Goal: Task Accomplishment & Management: Manage account settings

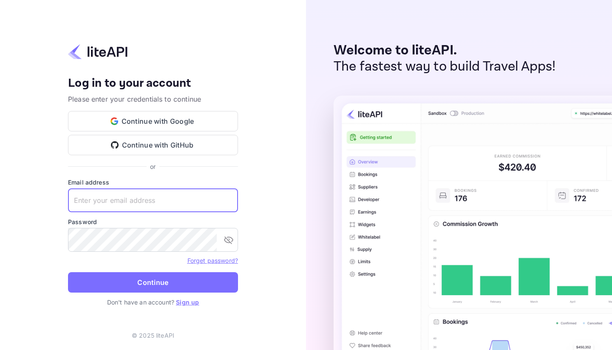
click at [160, 202] on input "text" at bounding box center [153, 200] width 170 height 24
type input "cm@triply.co"
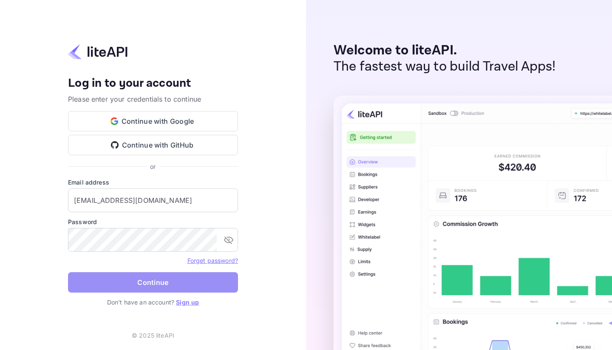
click at [154, 283] on button "Continue" at bounding box center [153, 282] width 170 height 20
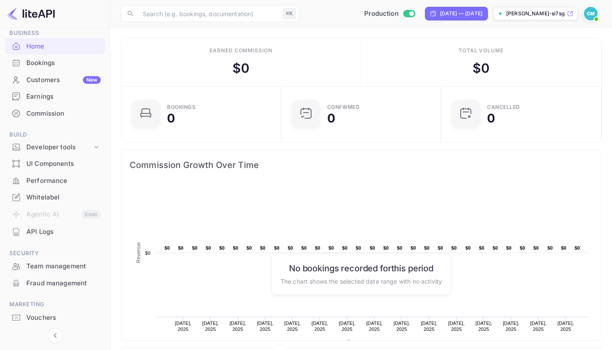
scroll to position [60, 0]
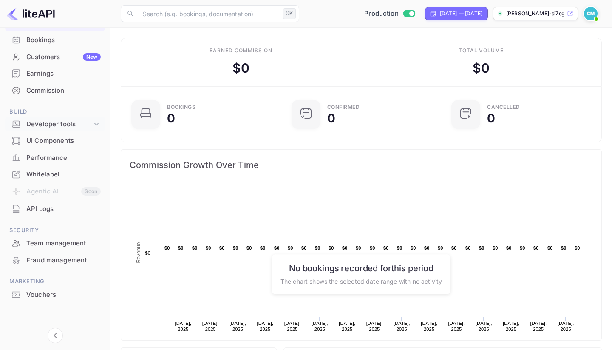
click at [67, 119] on div "Developer tools" at bounding box center [59, 124] width 66 height 10
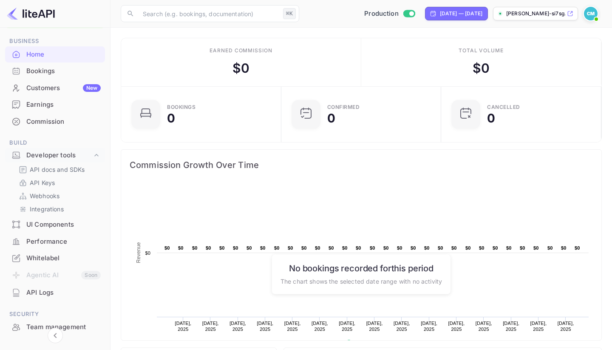
scroll to position [0, 0]
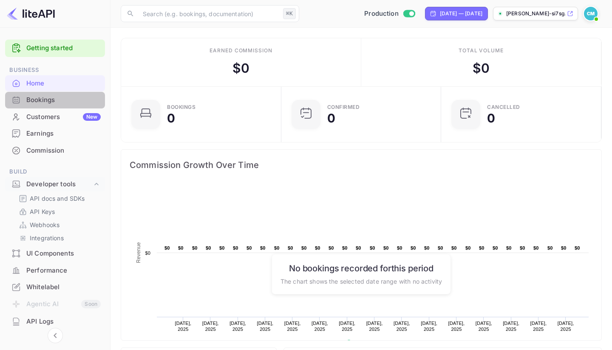
click at [65, 101] on div "Bookings" at bounding box center [63, 100] width 74 height 10
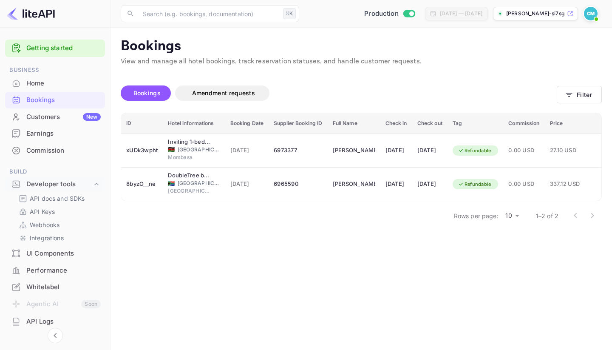
click at [253, 228] on main "Bookings View and manage all hotel bookings, track reservation statuses, and ha…" at bounding box center [360, 189] width 501 height 322
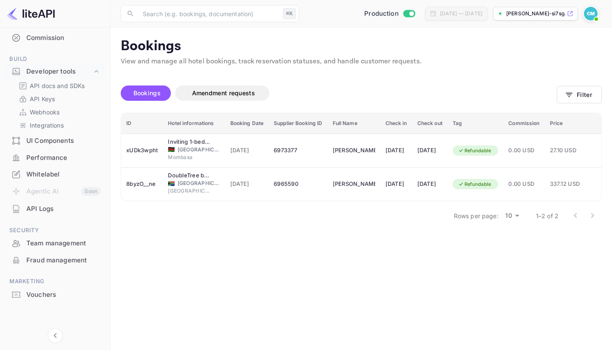
click at [592, 13] on img at bounding box center [591, 14] width 14 height 14
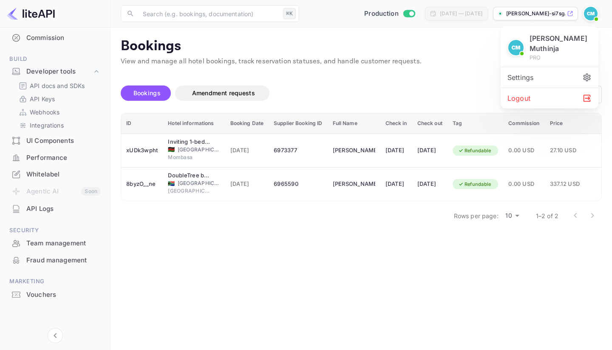
click at [568, 67] on div "Settings" at bounding box center [550, 77] width 98 height 20
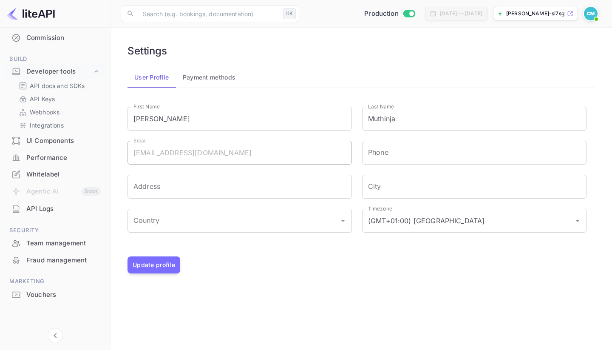
click at [204, 84] on button "Payment methods" at bounding box center [209, 77] width 67 height 20
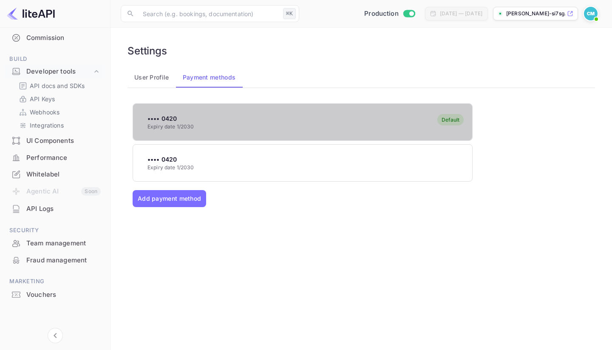
click at [395, 124] on div "•••• 0420 Expiry date 1/2030 Default" at bounding box center [302, 122] width 339 height 34
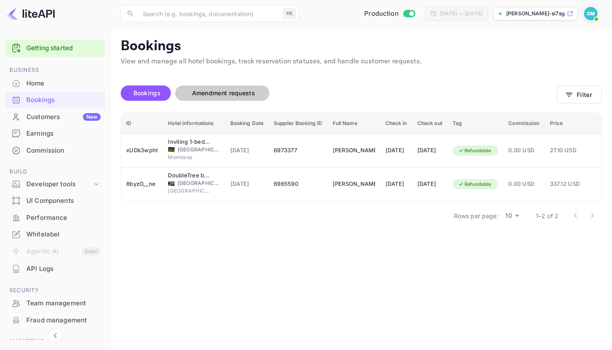
click at [249, 99] on button "Amendment requests" at bounding box center [222, 92] width 94 height 15
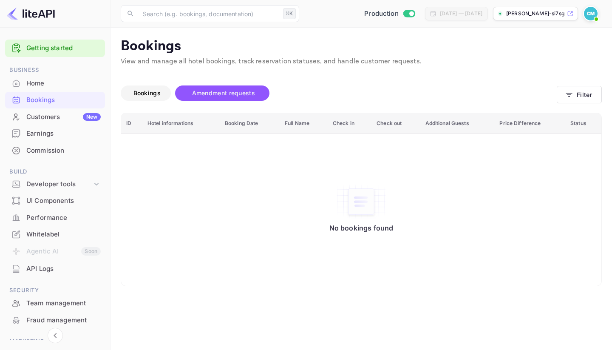
click at [147, 91] on span "Bookings" at bounding box center [146, 92] width 27 height 7
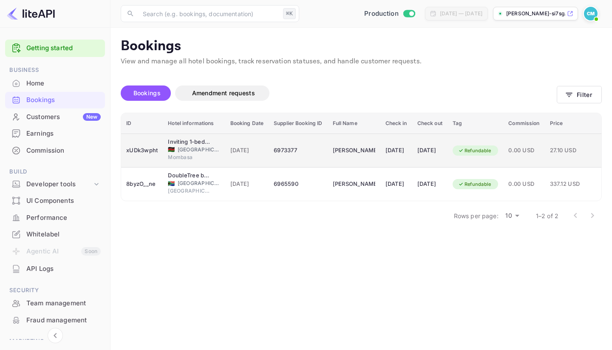
click at [367, 161] on td "Inez Mugure" at bounding box center [354, 150] width 53 height 34
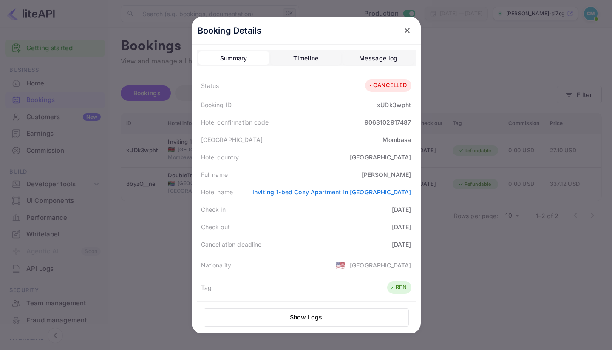
click at [300, 60] on div "Timeline" at bounding box center [305, 58] width 25 height 10
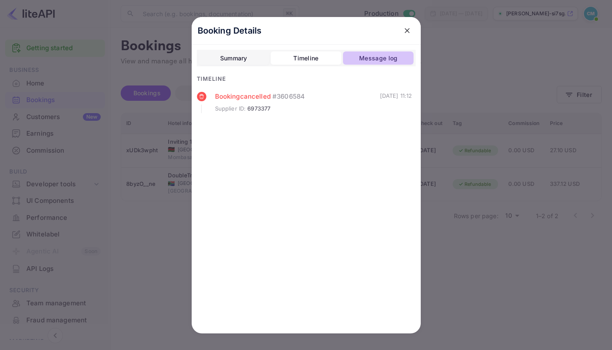
click at [368, 55] on div "Message log" at bounding box center [378, 58] width 38 height 10
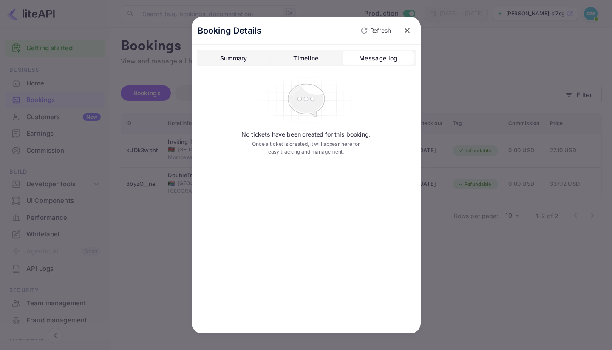
click at [410, 35] on button "close" at bounding box center [406, 30] width 15 height 15
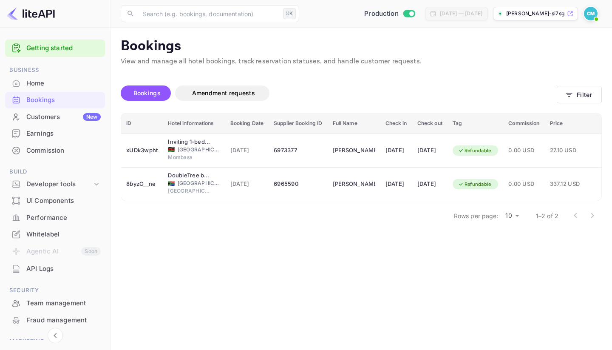
click at [589, 15] on img at bounding box center [591, 14] width 14 height 14
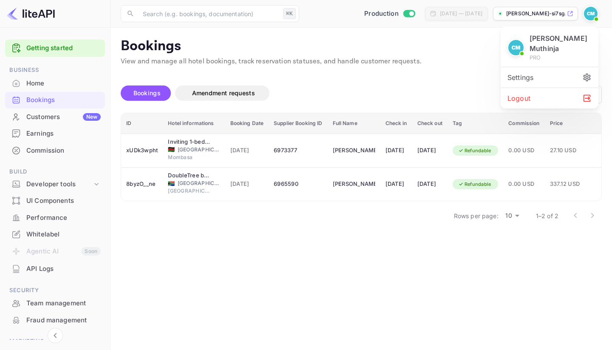
click at [556, 67] on div "Settings" at bounding box center [550, 77] width 98 height 20
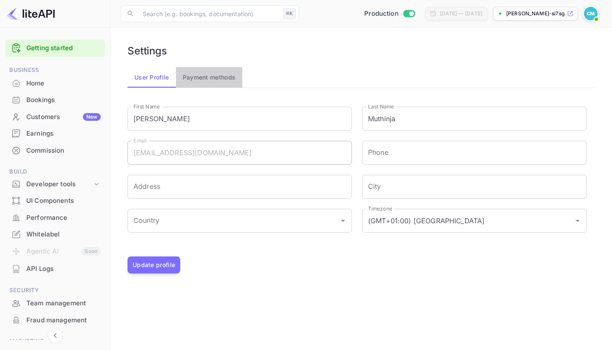
click at [205, 76] on button "Payment methods" at bounding box center [209, 77] width 67 height 20
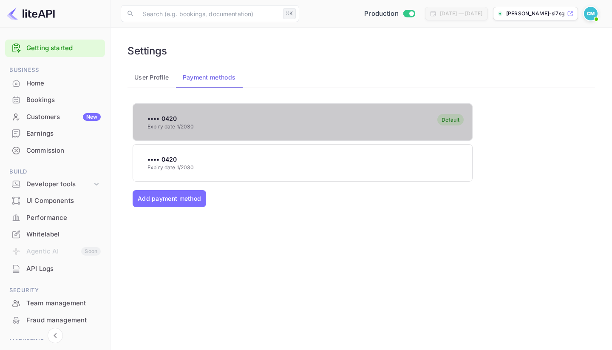
click at [217, 124] on div "•••• 0420 Expiry date 1/2030 Default" at bounding box center [302, 122] width 339 height 34
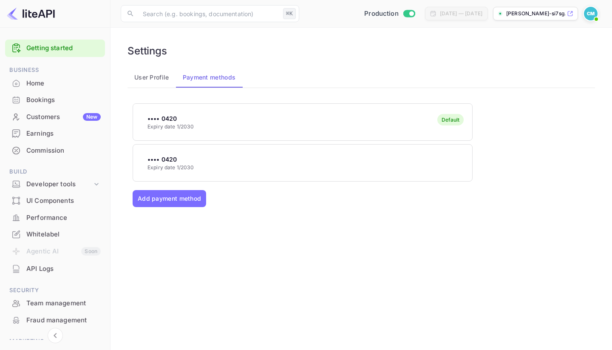
click at [249, 115] on div "•••• 0420 Expiry date 1/2030 Default" at bounding box center [302, 122] width 339 height 34
click at [204, 180] on button "•••• 0420 Expiry date 1/2030" at bounding box center [303, 162] width 340 height 37
click at [201, 220] on button "Remove card" at bounding box center [206, 221] width 133 height 17
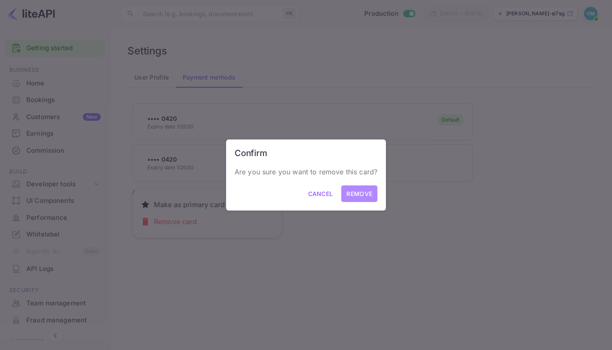
click at [347, 190] on button "Remove" at bounding box center [359, 193] width 36 height 17
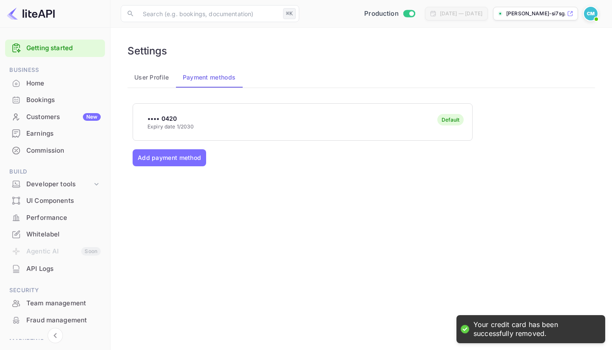
click at [237, 122] on div "•••• 0420 Expiry date 1/2030 Default" at bounding box center [302, 122] width 339 height 34
click at [192, 153] on button "Add payment method" at bounding box center [170, 157] width 74 height 17
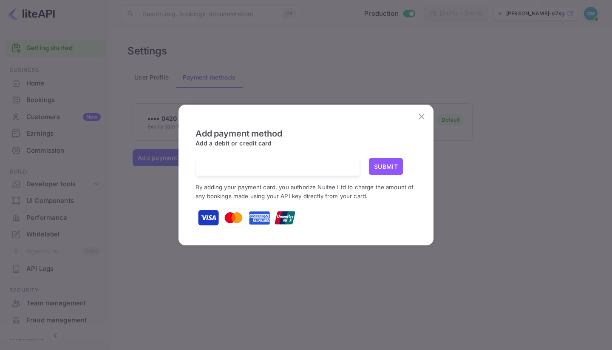
click at [232, 163] on iframe "To enrich screen reader interactions, please activate Accessibility in Grammarl…" at bounding box center [278, 167] width 150 height 8
click at [272, 151] on span "Add payment method" at bounding box center [238, 141] width 86 height 27
click at [318, 140] on h6 "Add a debit or credit card" at bounding box center [305, 143] width 221 height 9
click at [391, 173] on button "Submit" at bounding box center [386, 166] width 34 height 17
click at [347, 146] on h6 "Add a debit or credit card" at bounding box center [305, 143] width 221 height 9
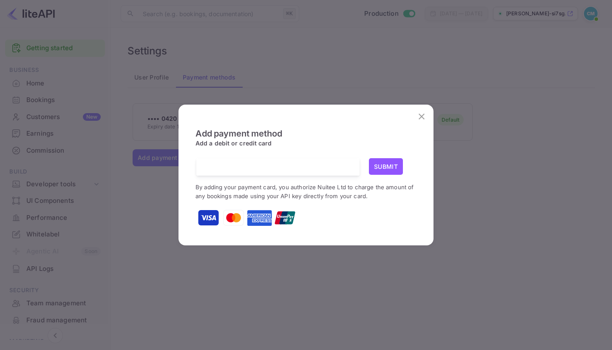
click at [376, 144] on h6 "Add a debit or credit card" at bounding box center [305, 143] width 221 height 9
click at [404, 175] on div "Submit" at bounding box center [393, 166] width 48 height 17
click at [388, 167] on button "Submit" at bounding box center [386, 166] width 34 height 17
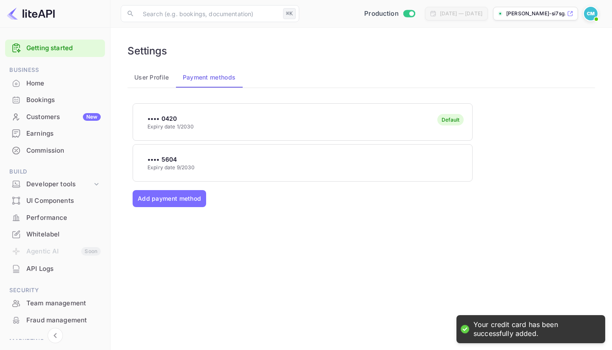
click at [272, 172] on div "•••• 5604 Expiry date 9/2030" at bounding box center [302, 163] width 339 height 34
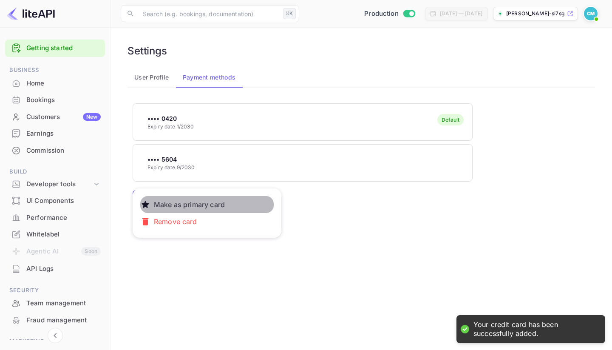
click at [237, 208] on button "Make as primary card" at bounding box center [206, 204] width 133 height 17
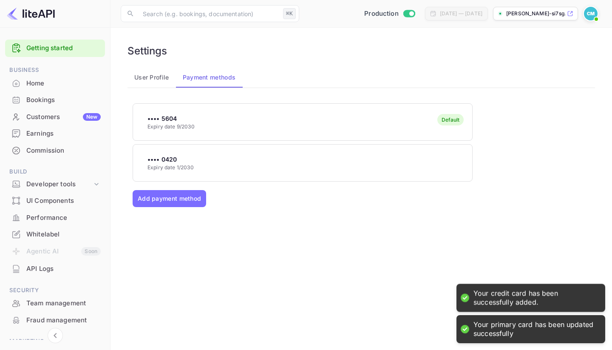
click at [334, 263] on div "•••• 5604 Expiry date 9/2030 Default •••• 0420 Expiry date 1/2030 Add payment m…" at bounding box center [361, 198] width 457 height 191
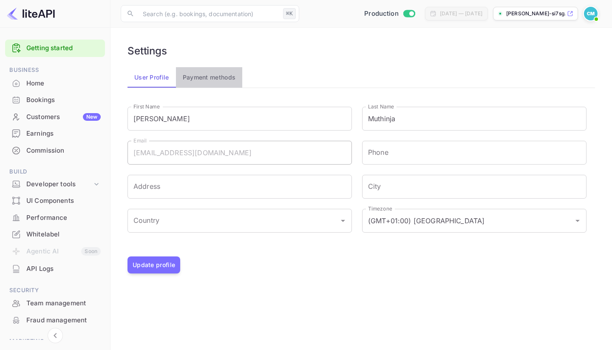
click at [223, 74] on button "Payment methods" at bounding box center [209, 77] width 67 height 20
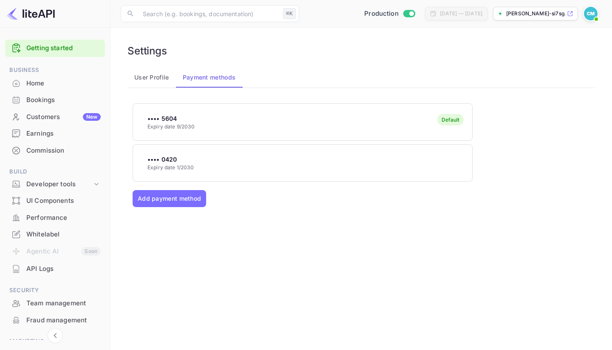
click at [211, 124] on div "•••• 5604 Expiry date 9/2030 Default" at bounding box center [302, 122] width 339 height 34
click at [218, 122] on div "•••• 5604 Expiry date 9/2030 Default" at bounding box center [302, 122] width 339 height 34
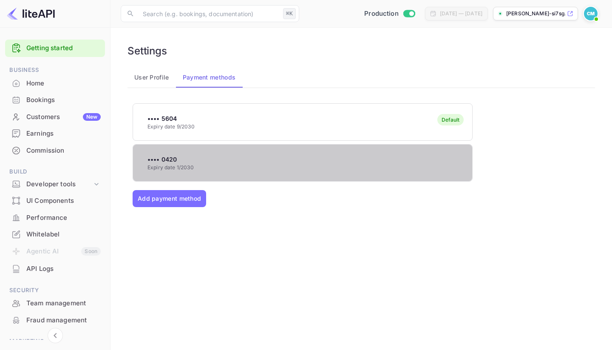
click at [218, 156] on div "•••• 0420 Expiry date 1/2030" at bounding box center [302, 163] width 339 height 34
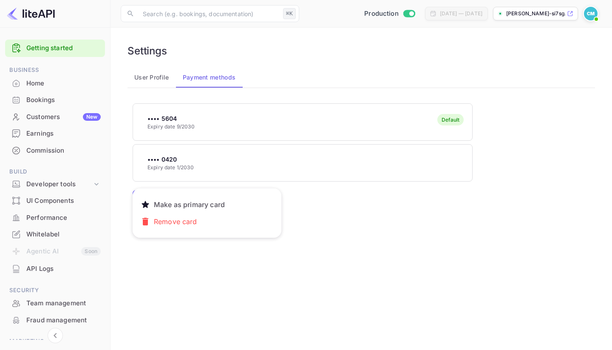
click at [183, 221] on p "Remove card" at bounding box center [175, 221] width 50 height 17
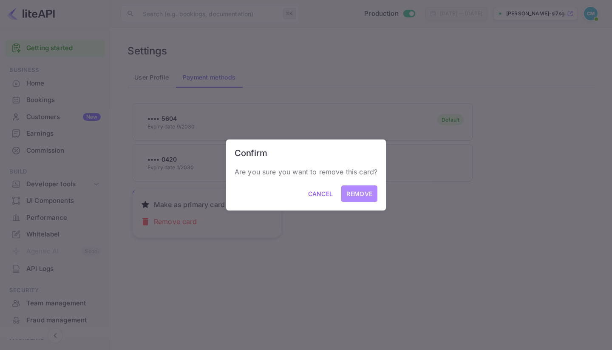
click at [351, 191] on button "Remove" at bounding box center [359, 193] width 36 height 17
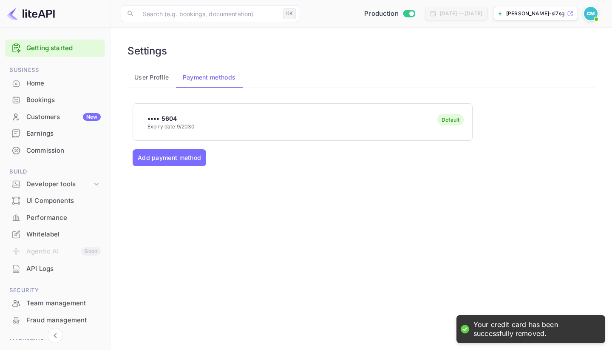
click at [405, 210] on div "•••• 5604 Expiry date 9/2030 Default Add payment method" at bounding box center [361, 198] width 457 height 191
click at [405, 142] on div "•••• 5604 Expiry date 9/2030 Default Add payment method" at bounding box center [361, 198] width 457 height 191
click at [407, 121] on div "•••• 5604 Expiry date 9/2030 Default" at bounding box center [302, 122] width 339 height 34
click at [460, 93] on div "•••• 5604 Expiry date 9/2030 Default Add payment method" at bounding box center [355, 193] width 467 height 201
click at [224, 200] on div "•••• 5604 Expiry date 9/2030 Default Add payment method" at bounding box center [361, 198] width 457 height 191
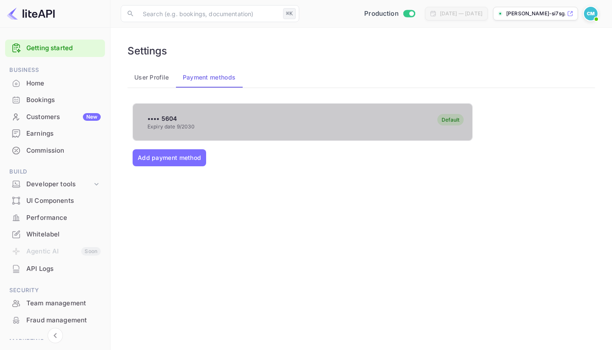
click at [320, 110] on div "•••• 5604 Expiry date 9/2030 Default" at bounding box center [302, 122] width 339 height 34
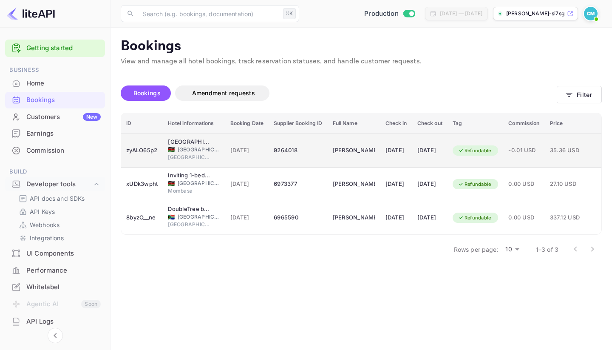
click at [254, 151] on span "[DATE]" at bounding box center [247, 150] width 34 height 9
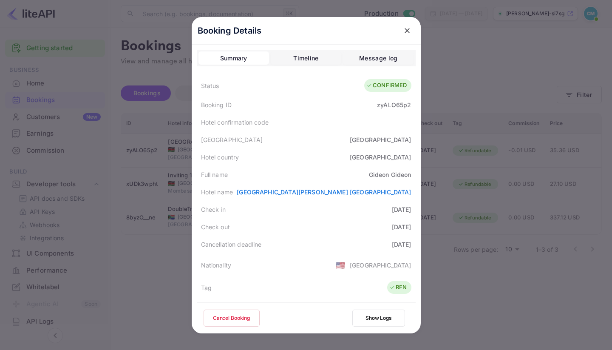
scroll to position [189, 0]
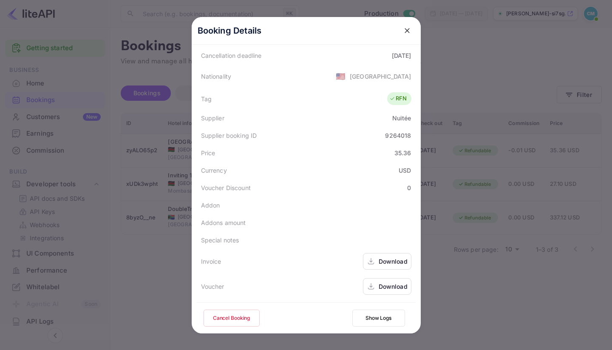
click at [391, 290] on div "Download" at bounding box center [393, 286] width 29 height 9
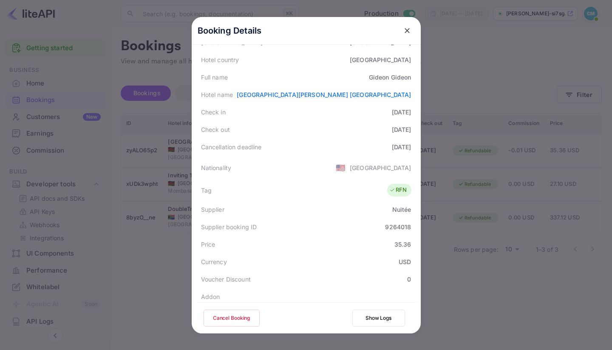
scroll to position [0, 0]
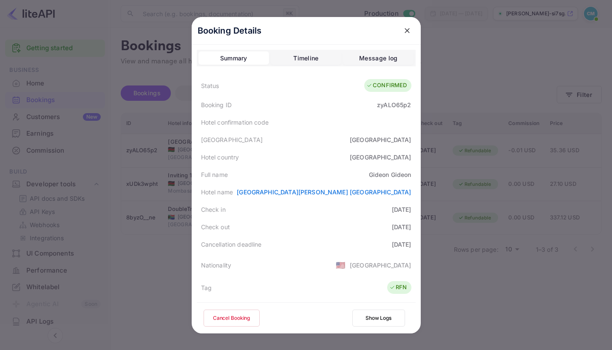
click at [309, 56] on div "Timeline" at bounding box center [305, 58] width 25 height 10
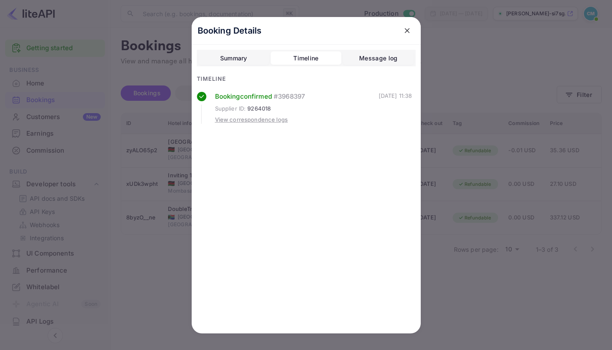
click at [270, 116] on div "View correspondence logs" at bounding box center [251, 120] width 73 height 8
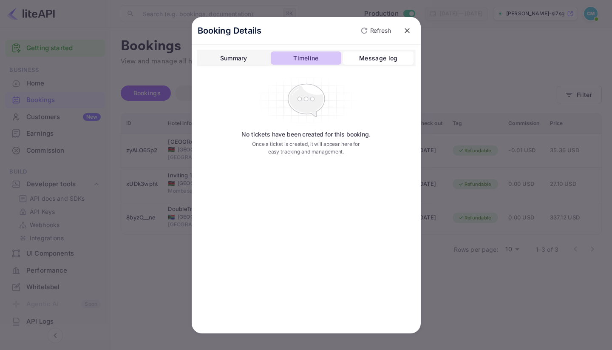
click at [305, 58] on div "Timeline" at bounding box center [305, 58] width 25 height 10
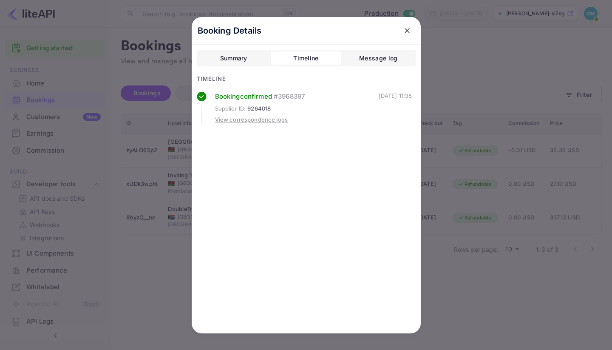
click at [255, 59] on button "Summary" at bounding box center [233, 58] width 71 height 14
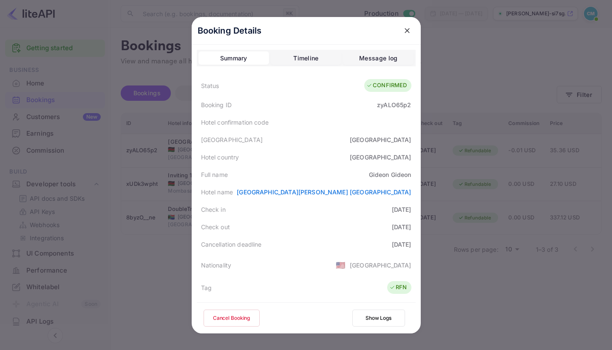
click at [408, 27] on icon "close" at bounding box center [407, 30] width 8 height 8
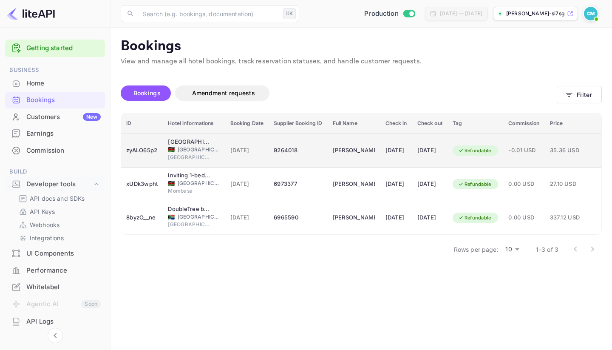
scroll to position [0, 77]
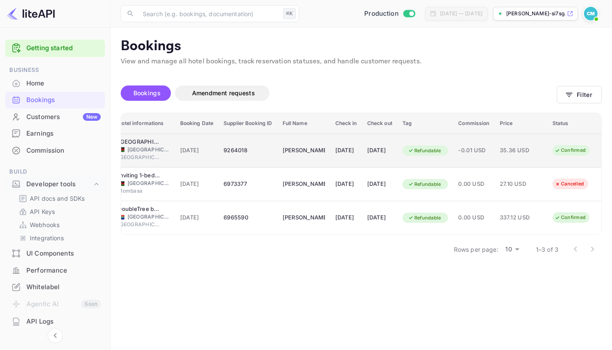
click at [418, 141] on td "Refundable" at bounding box center [425, 150] width 56 height 34
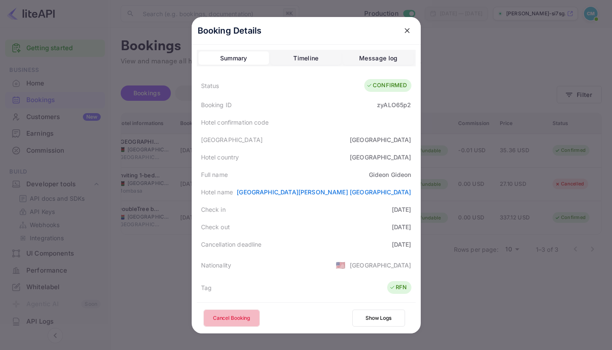
click at [229, 324] on button "Cancel Booking" at bounding box center [232, 317] width 56 height 17
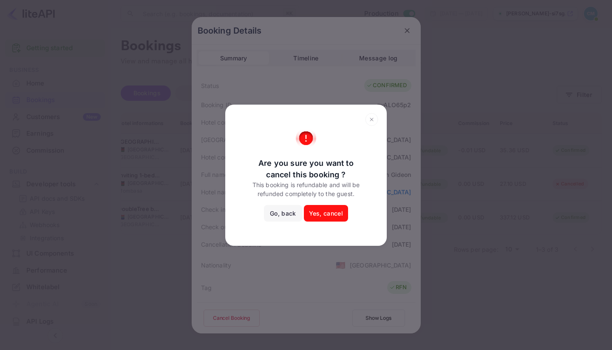
click at [317, 229] on div "Are you sure you want to cancel this booking ? This booking is refundable and w…" at bounding box center [305, 179] width 161 height 102
click at [326, 203] on div "Are you sure you want to cancel this booking ? This booking is refundable and w…" at bounding box center [306, 175] width 144 height 94
click at [326, 209] on button "Yes, cancel" at bounding box center [326, 213] width 44 height 17
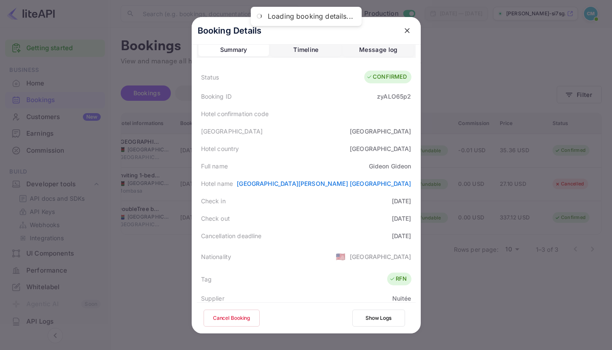
scroll to position [0, 0]
